Goal: Find specific page/section: Find specific page/section

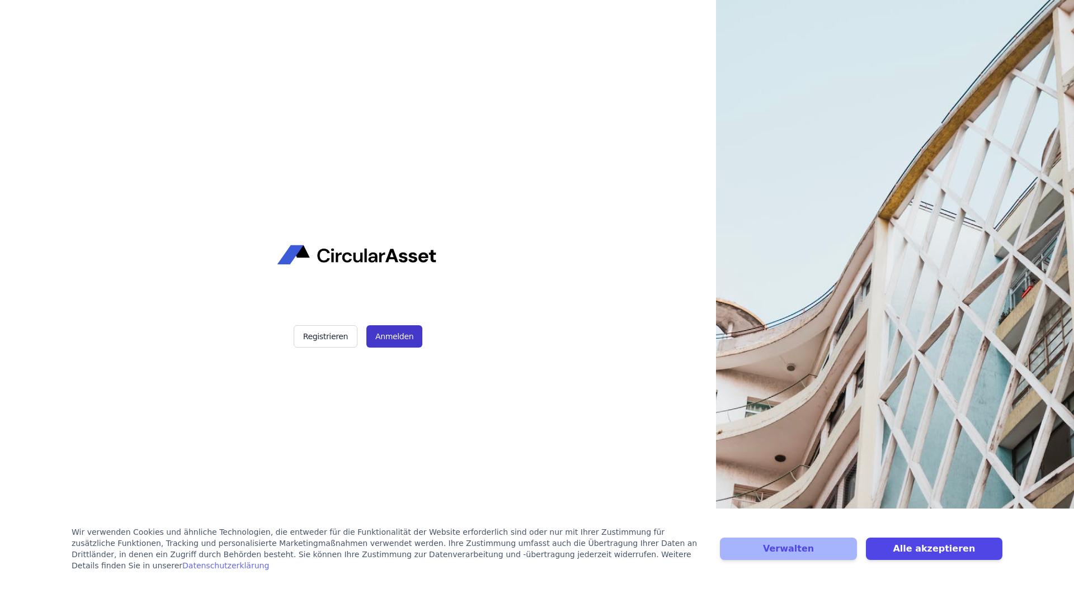
click at [388, 343] on button "Anmelden" at bounding box center [394, 336] width 56 height 22
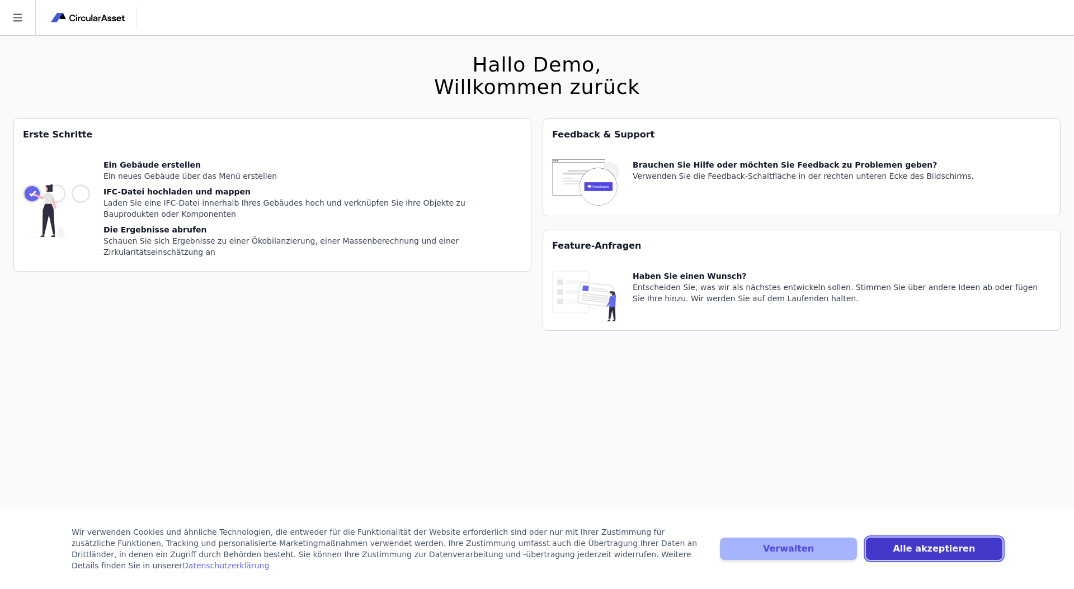
click at [886, 546] on button "Alle akzeptieren" at bounding box center [934, 549] width 136 height 22
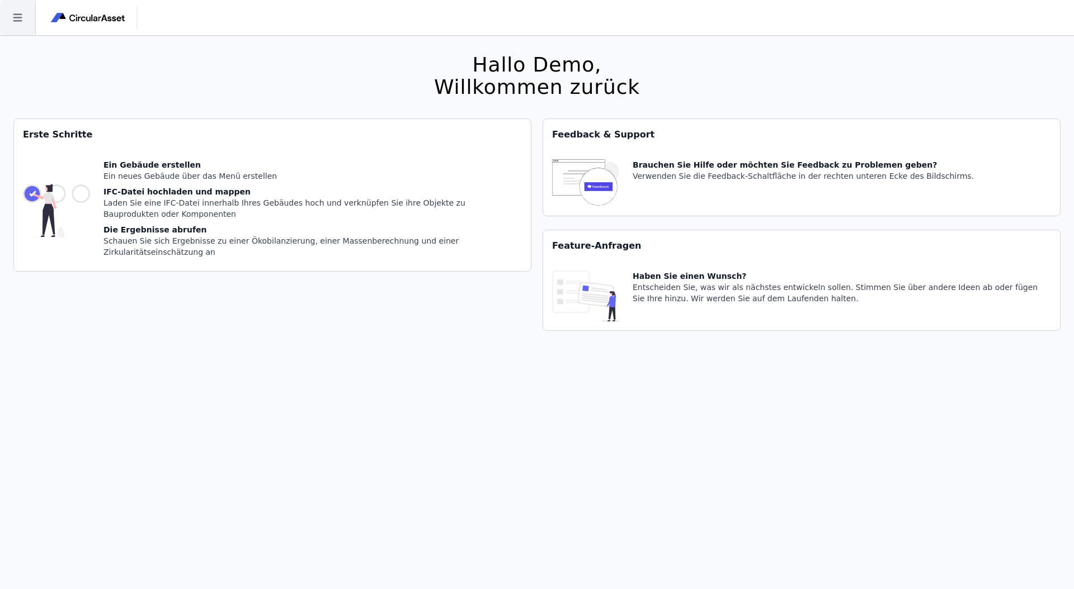
click at [16, 15] on icon at bounding box center [17, 17] width 35 height 35
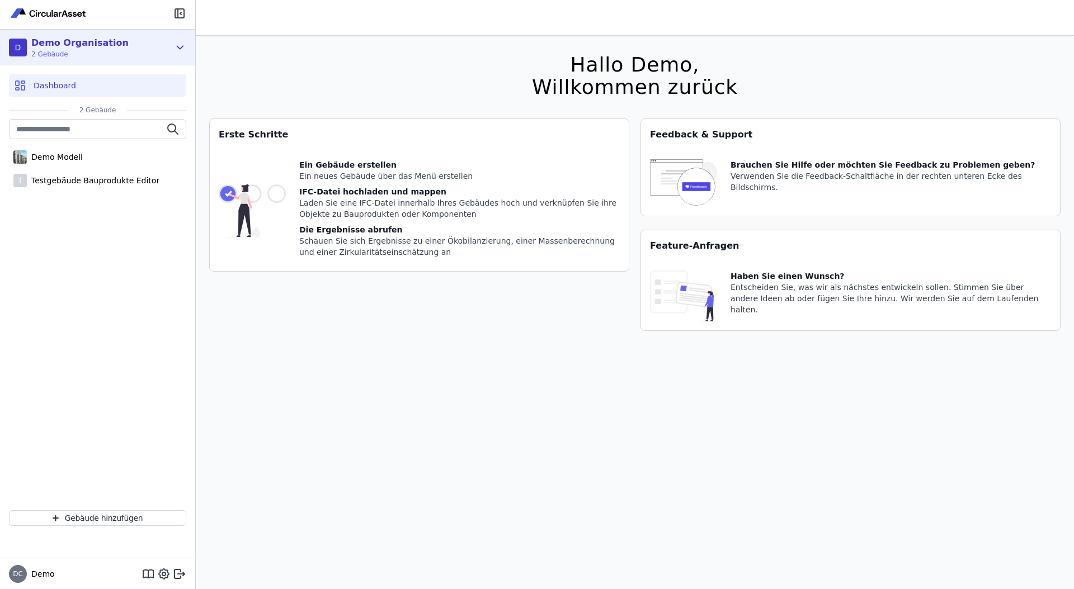
click at [180, 45] on icon at bounding box center [180, 47] width 12 height 13
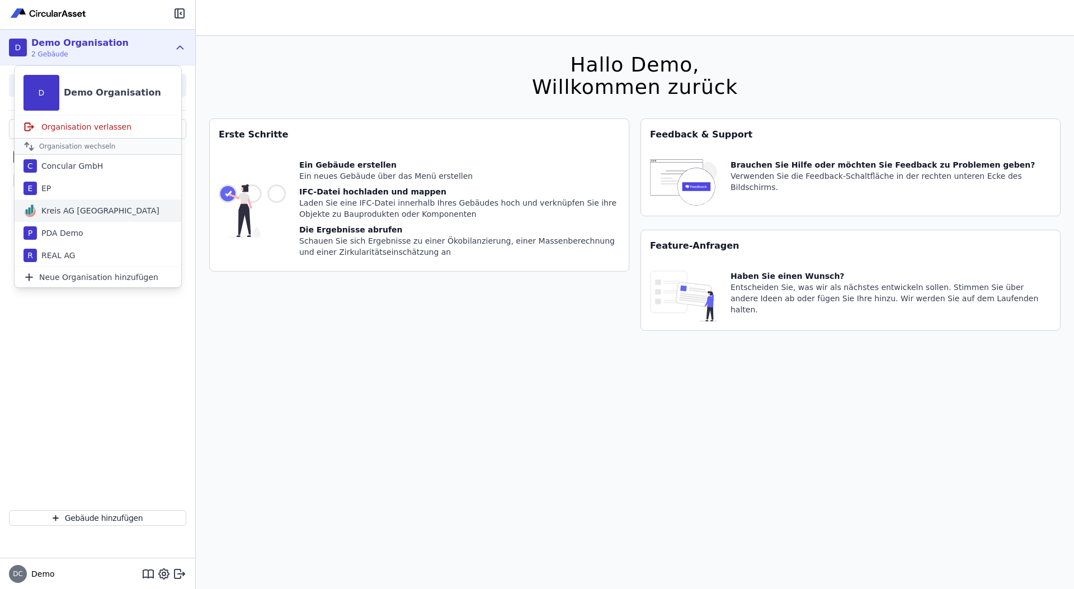
click at [70, 217] on div "Kreis AG Germany" at bounding box center [98, 211] width 167 height 22
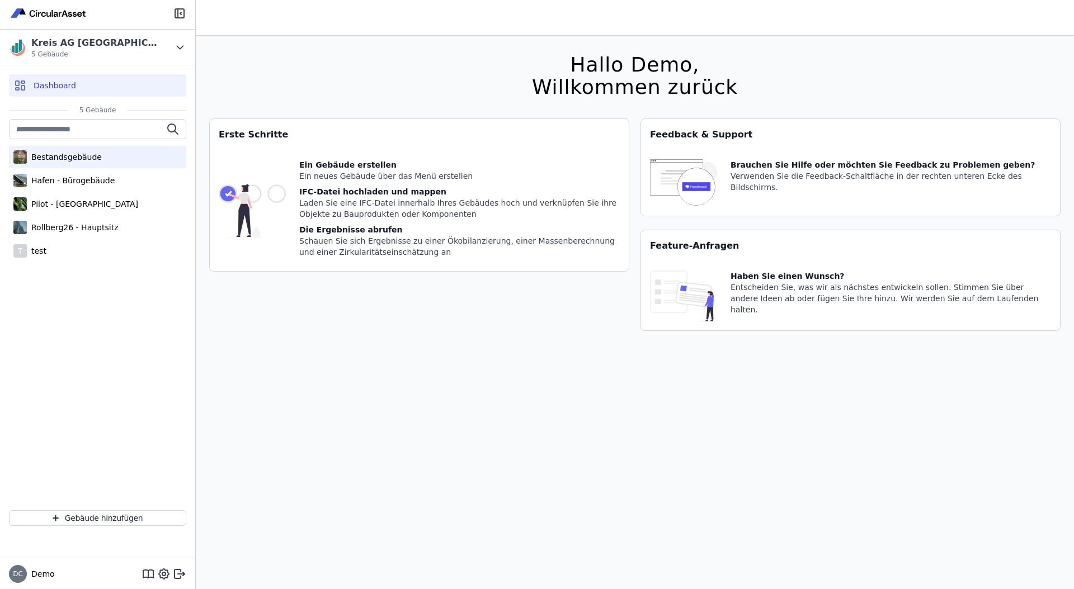
click at [30, 159] on div "Bestandsgebäude" at bounding box center [64, 157] width 75 height 11
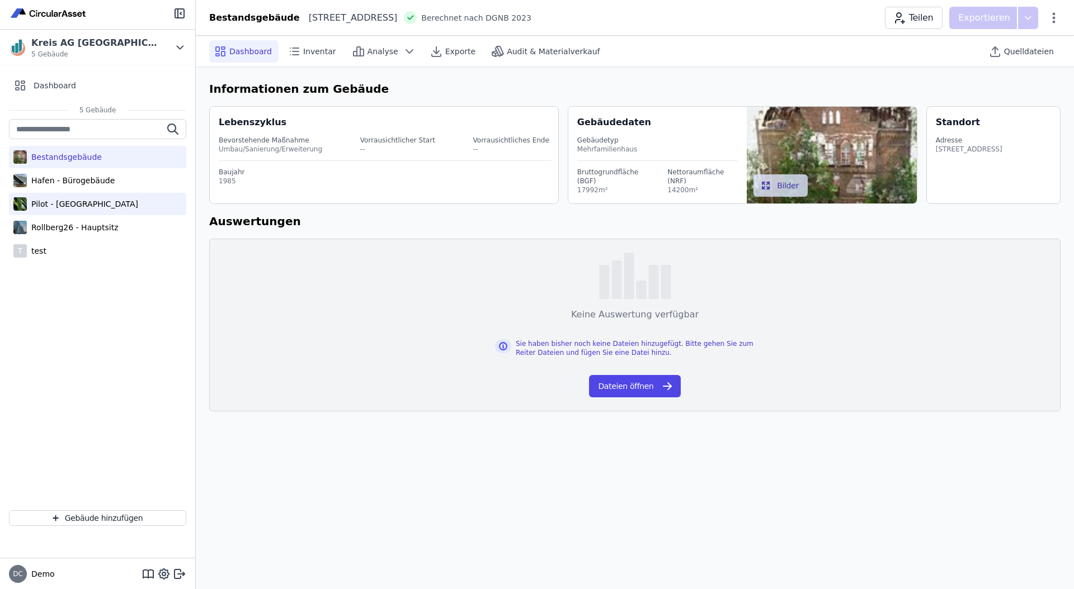
click at [48, 203] on div "Pilot - Green Building" at bounding box center [82, 204] width 111 height 11
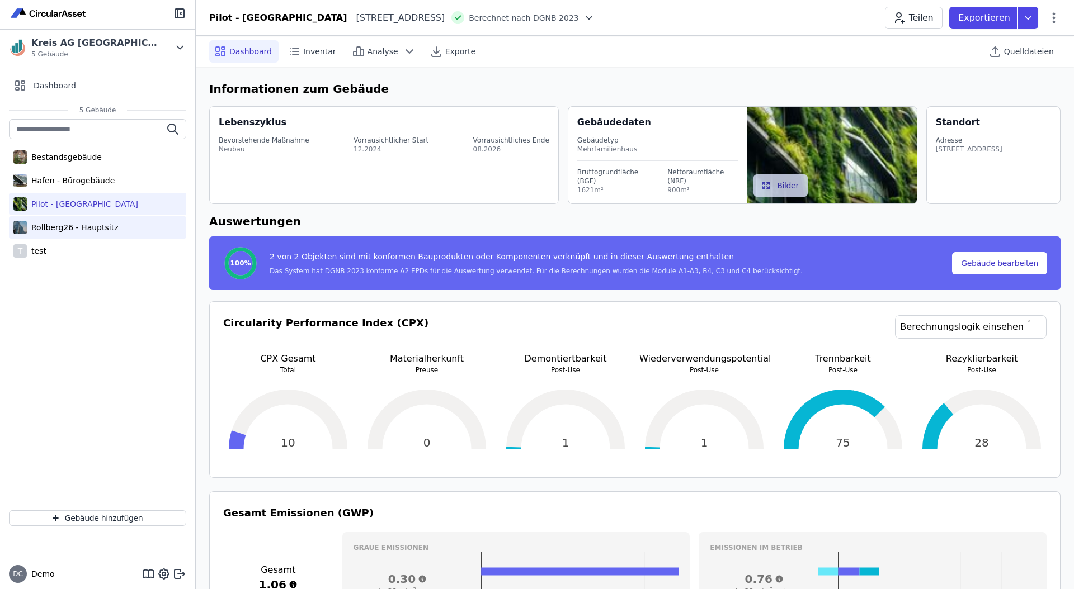
click at [65, 233] on div "Rollberg26 - Hauptsitz" at bounding box center [97, 227] width 177 height 22
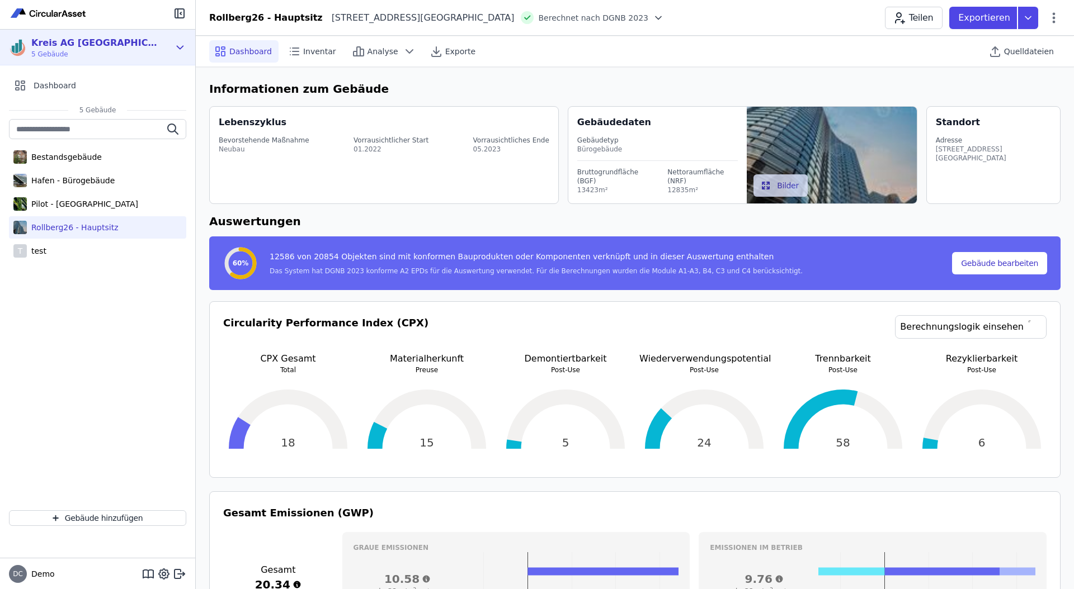
click at [182, 46] on icon at bounding box center [180, 47] width 12 height 13
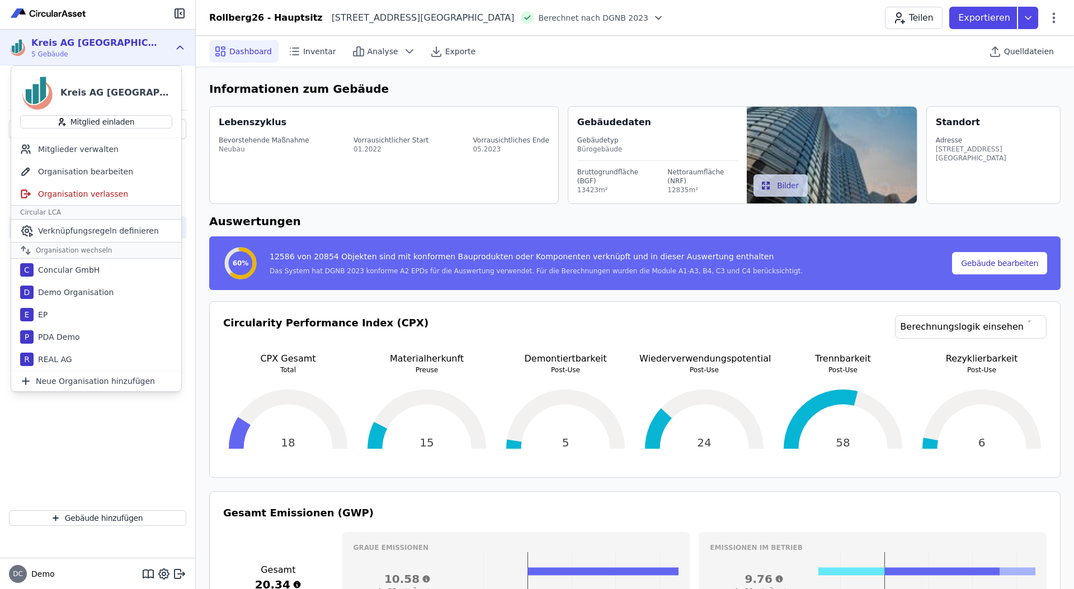
click at [108, 445] on div "Bestandsgebäude Hafen - Bürogebäude Pilot - Green Building Rollberg26 - Hauptsi…" at bounding box center [97, 310] width 195 height 383
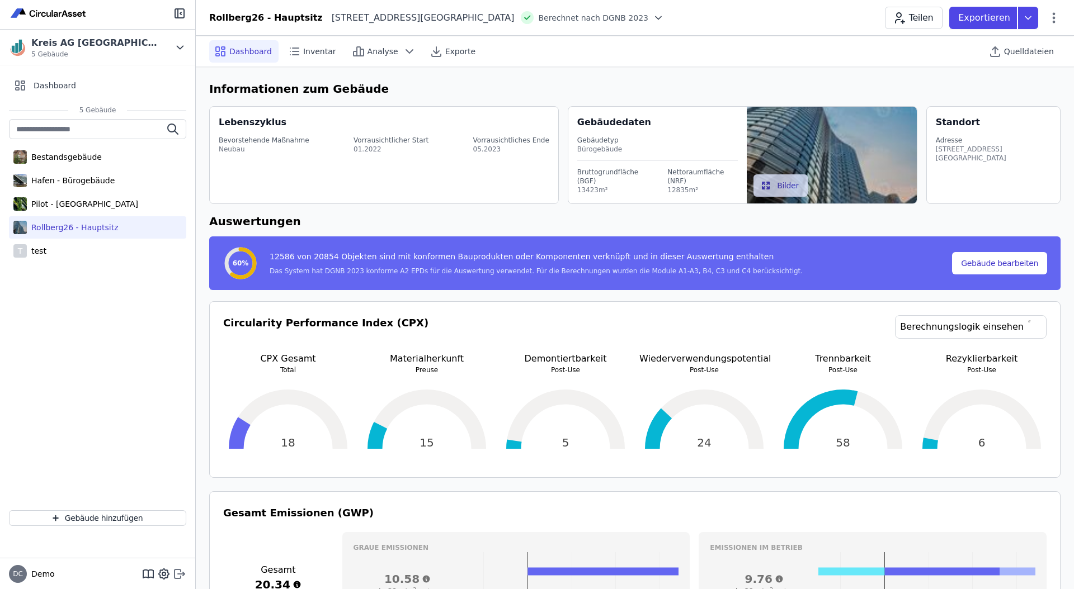
click at [180, 568] on icon at bounding box center [179, 574] width 13 height 13
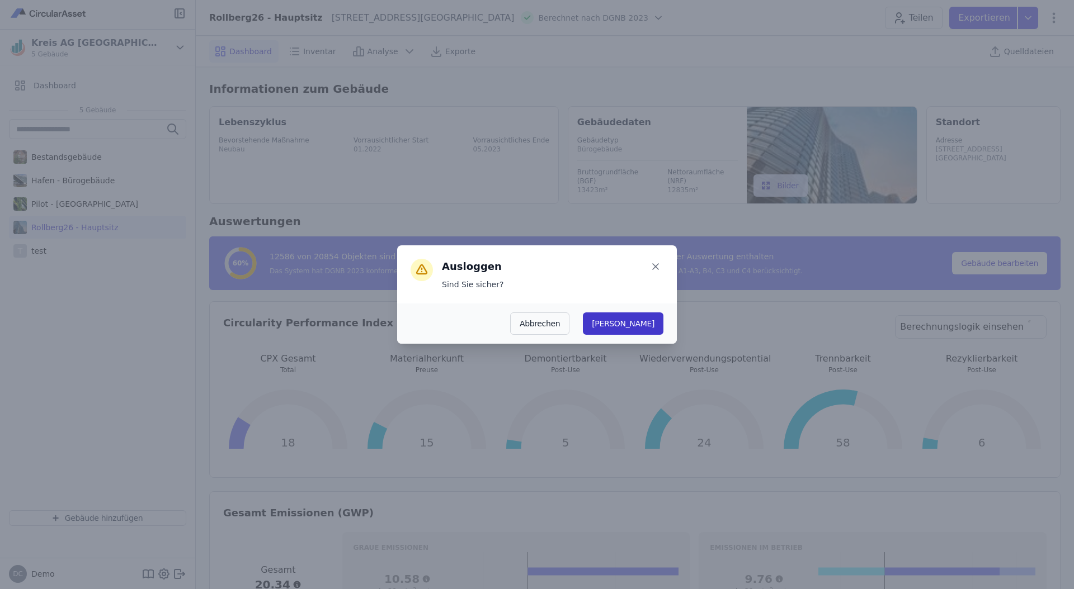
click at [647, 326] on button "Ja" at bounding box center [623, 324] width 81 height 22
